Goal: Check status: Check status

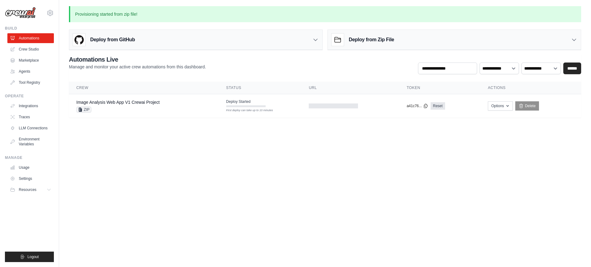
click at [345, 17] on p "Provisioning started from zip file!" at bounding box center [325, 14] width 512 height 16
click at [122, 16] on p "Provisioning started from zip file!" at bounding box center [325, 14] width 512 height 16
click at [253, 106] on div "First deploy can take up to 10 minutes" at bounding box center [245, 106] width 39 height 2
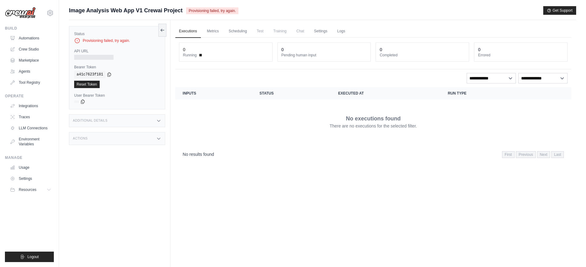
click at [102, 54] on div "API URL" at bounding box center [117, 54] width 86 height 11
click at [214, 33] on link "Metrics" at bounding box center [212, 31] width 19 height 13
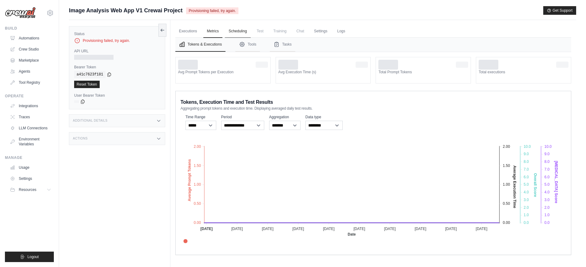
click at [247, 32] on link "Scheduling" at bounding box center [238, 31] width 26 height 13
